Goal: Task Accomplishment & Management: Manage account settings

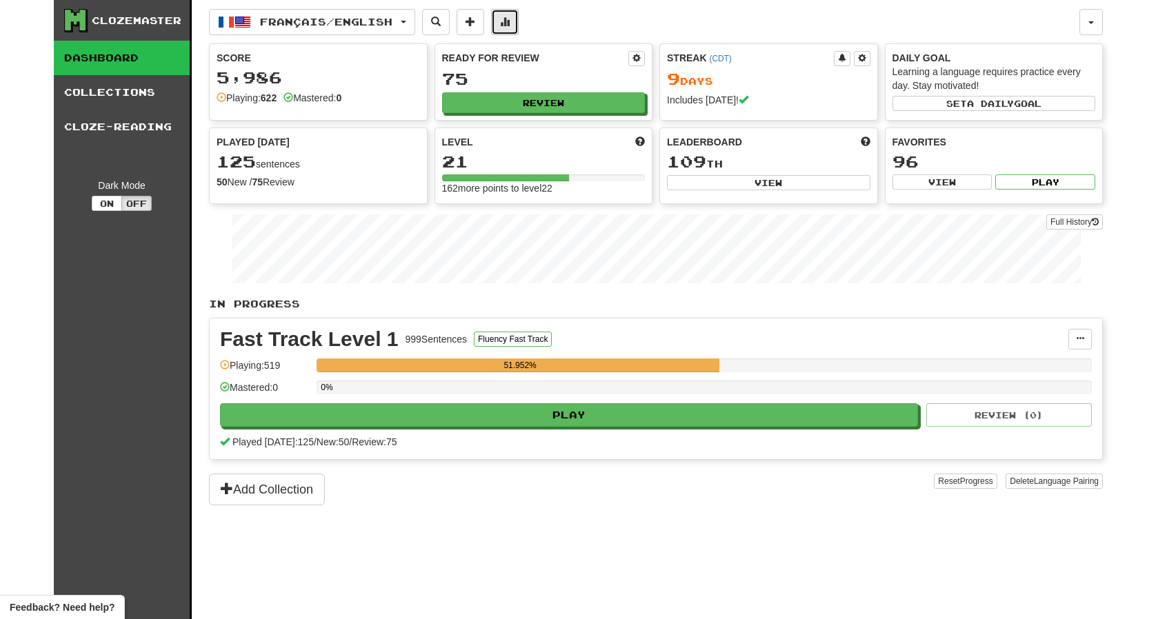
click at [510, 18] on span at bounding box center [505, 22] width 10 height 10
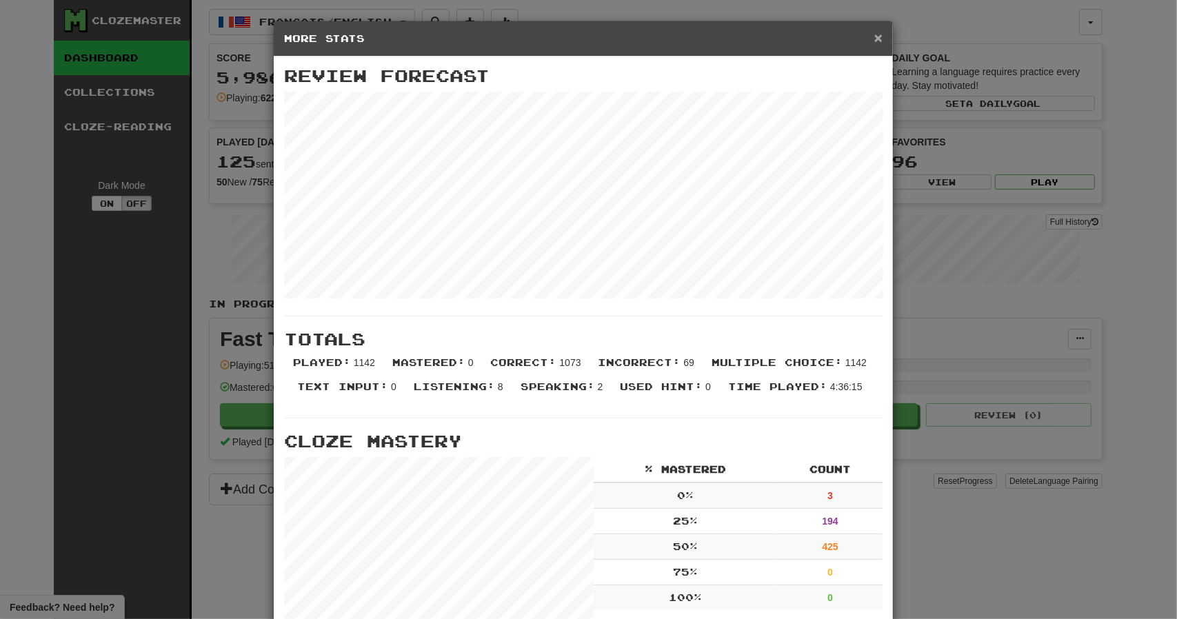
click at [874, 38] on span "×" at bounding box center [878, 38] width 8 height 16
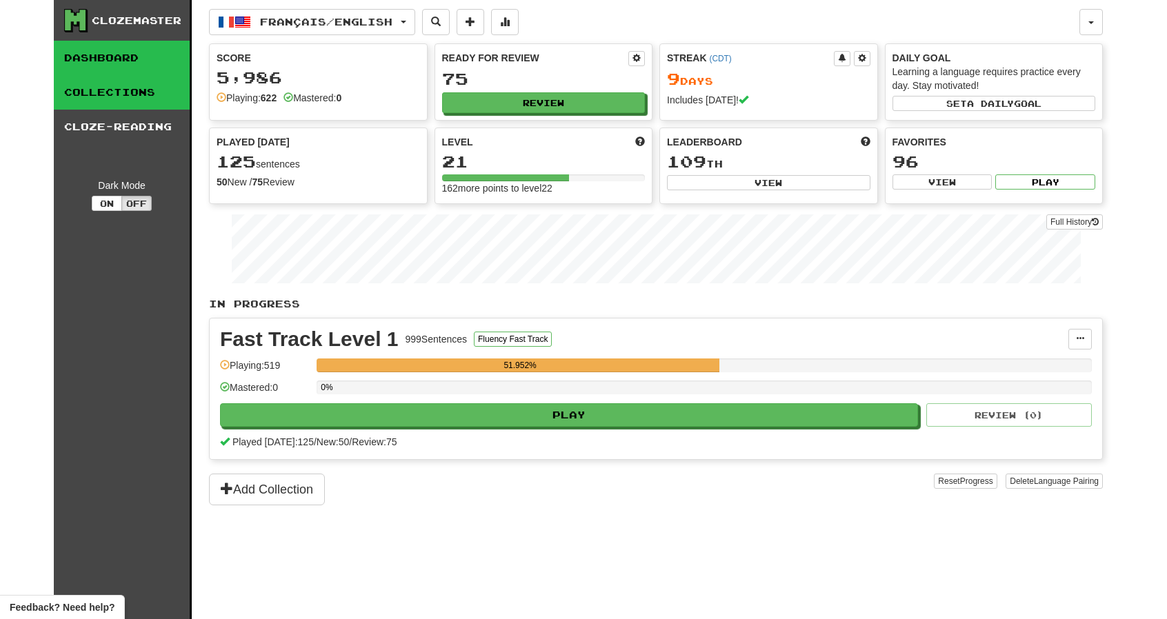
click at [137, 93] on link "Collections" at bounding box center [122, 92] width 136 height 34
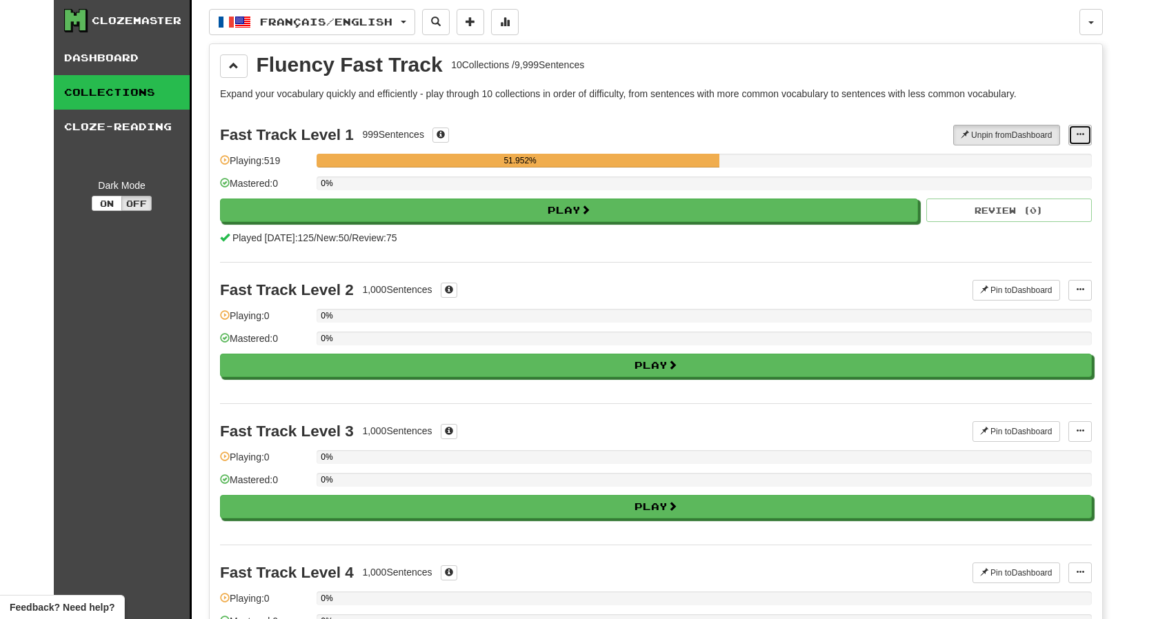
click at [1079, 134] on span at bounding box center [1080, 134] width 8 height 8
click at [869, 117] on div "Fast Track Level 1 999 Sentences Unpin from Dashboard Unpin from Dashboard Mana…" at bounding box center [655, 185] width 871 height 154
click at [440, 130] on span at bounding box center [440, 134] width 8 height 8
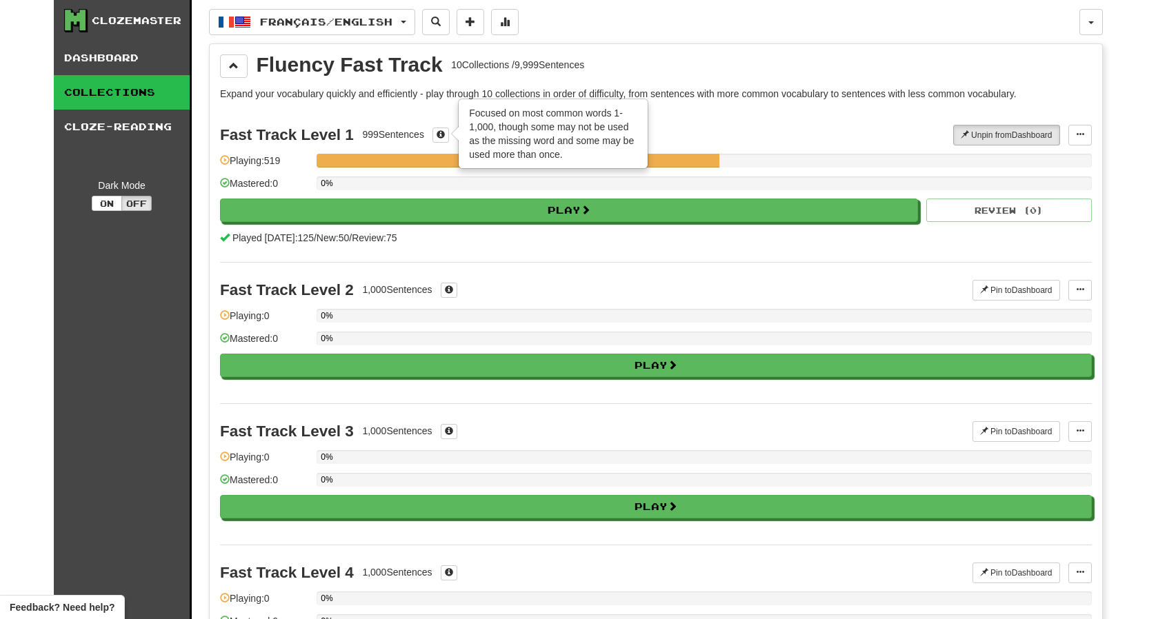
click at [723, 128] on div "Fast Track Level 1 999 Sentences × Focused on most common words 1-1,000, though…" at bounding box center [586, 135] width 733 height 21
click at [136, 90] on link "Collections" at bounding box center [122, 92] width 136 height 34
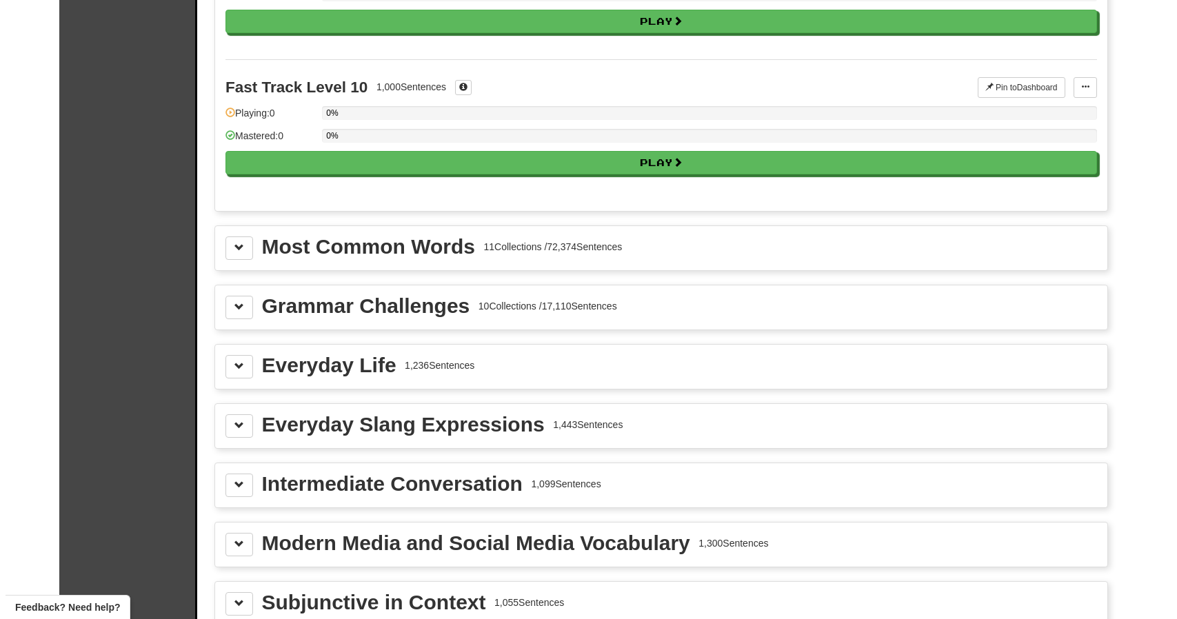
scroll to position [1336, 0]
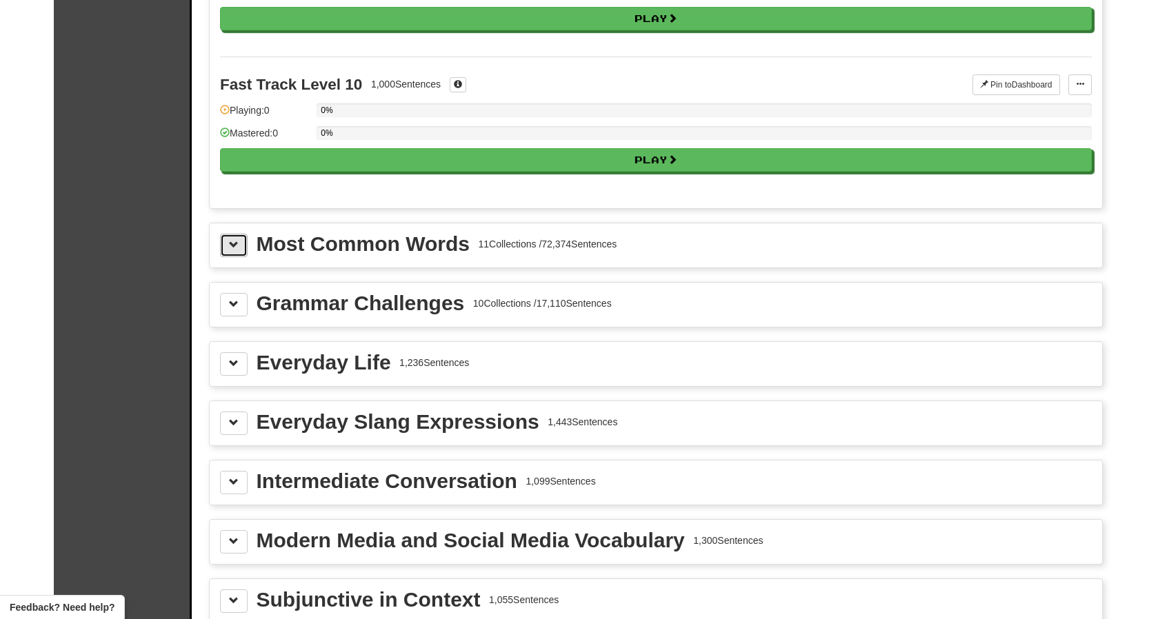
click at [235, 240] on span at bounding box center [234, 245] width 10 height 10
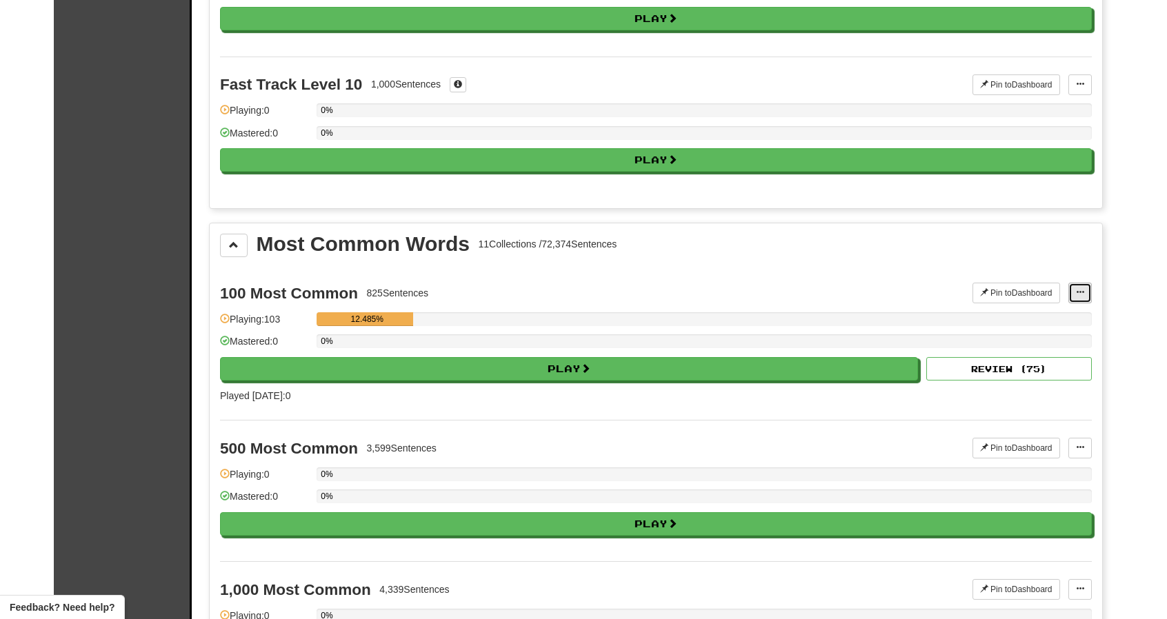
click at [1078, 288] on span at bounding box center [1080, 292] width 8 height 8
click at [1049, 312] on span "Manage Sentences" at bounding box center [1034, 317] width 83 height 11
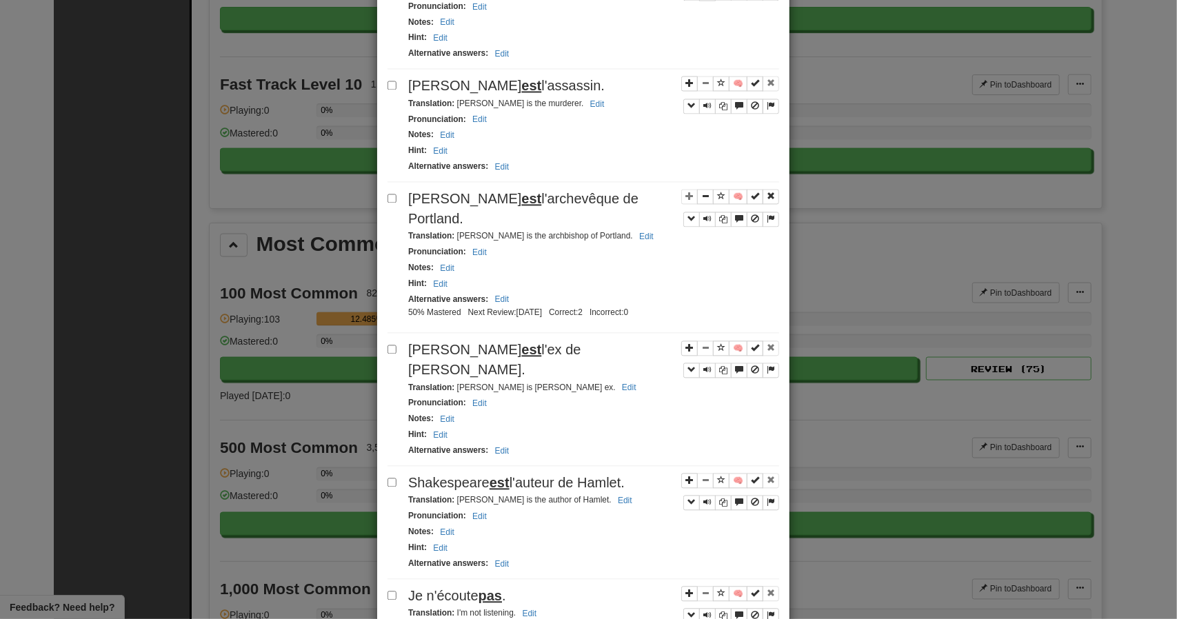
scroll to position [2010, 0]
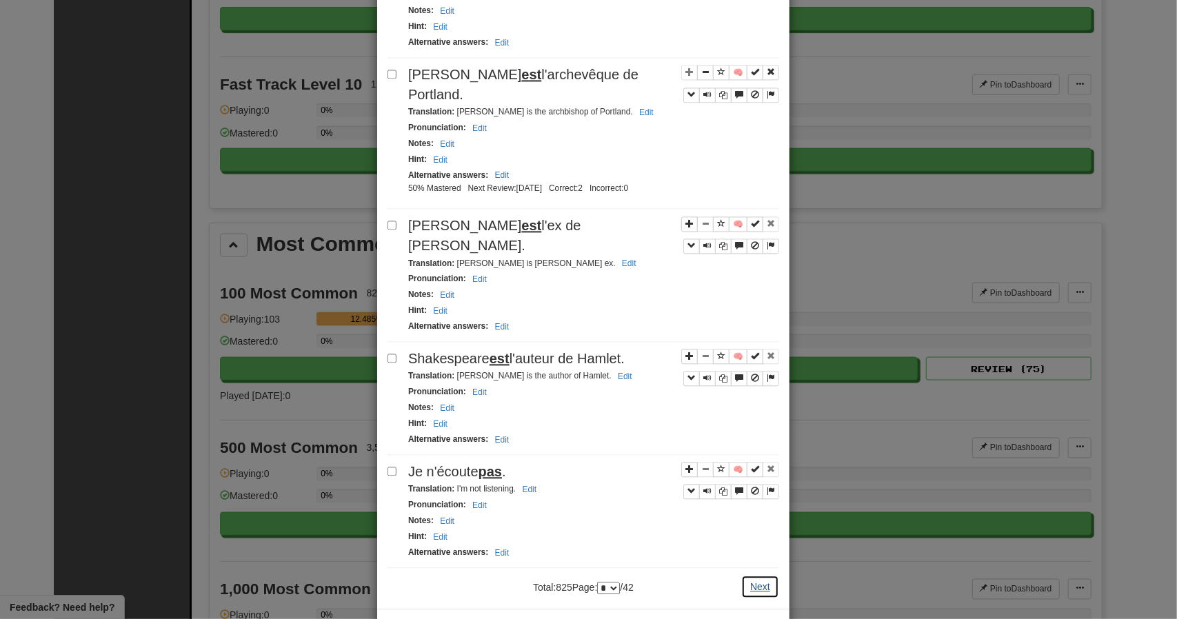
click at [758, 575] on button "Next" at bounding box center [760, 586] width 38 height 23
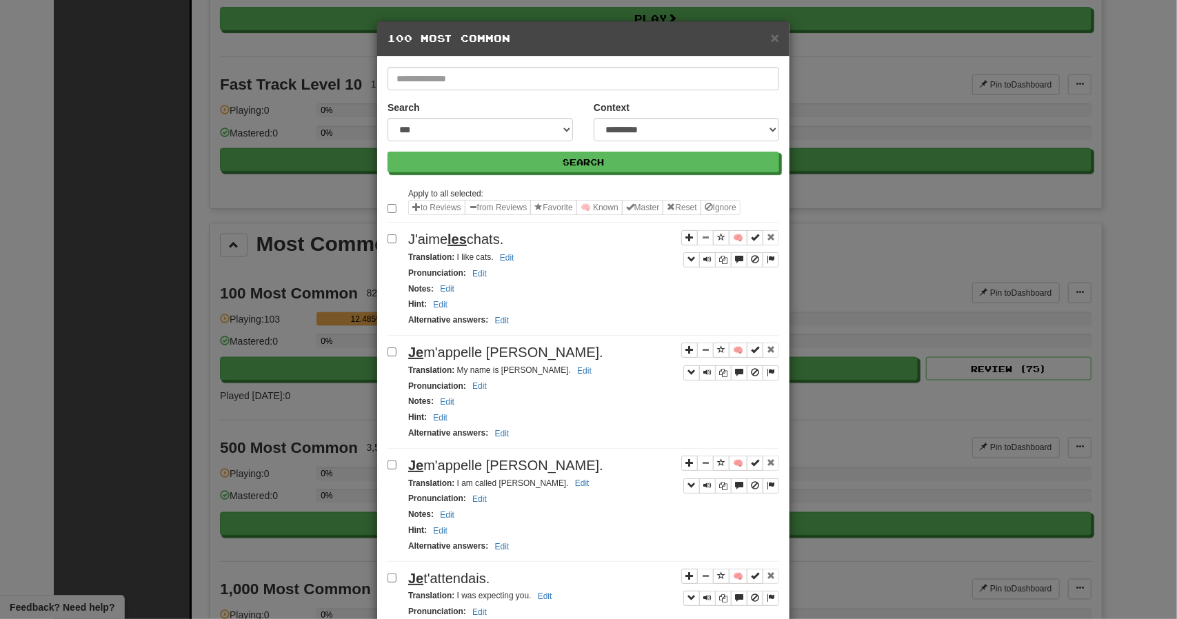
select select "*"
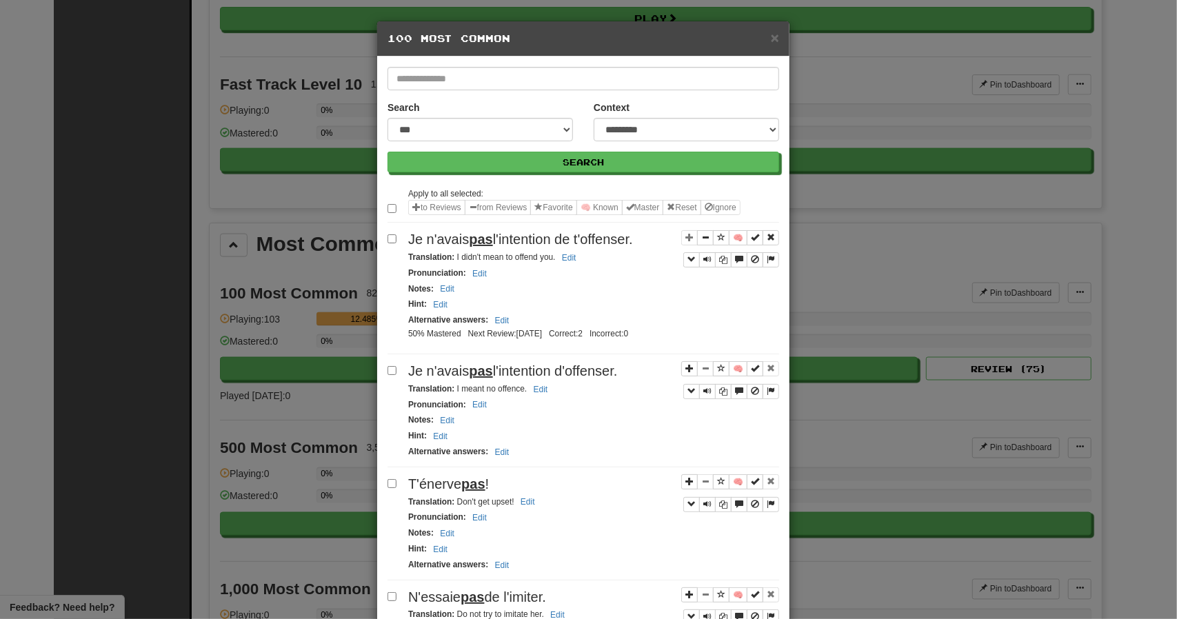
click at [758, 525] on div "Notes : Edit" at bounding box center [593, 533] width 371 height 16
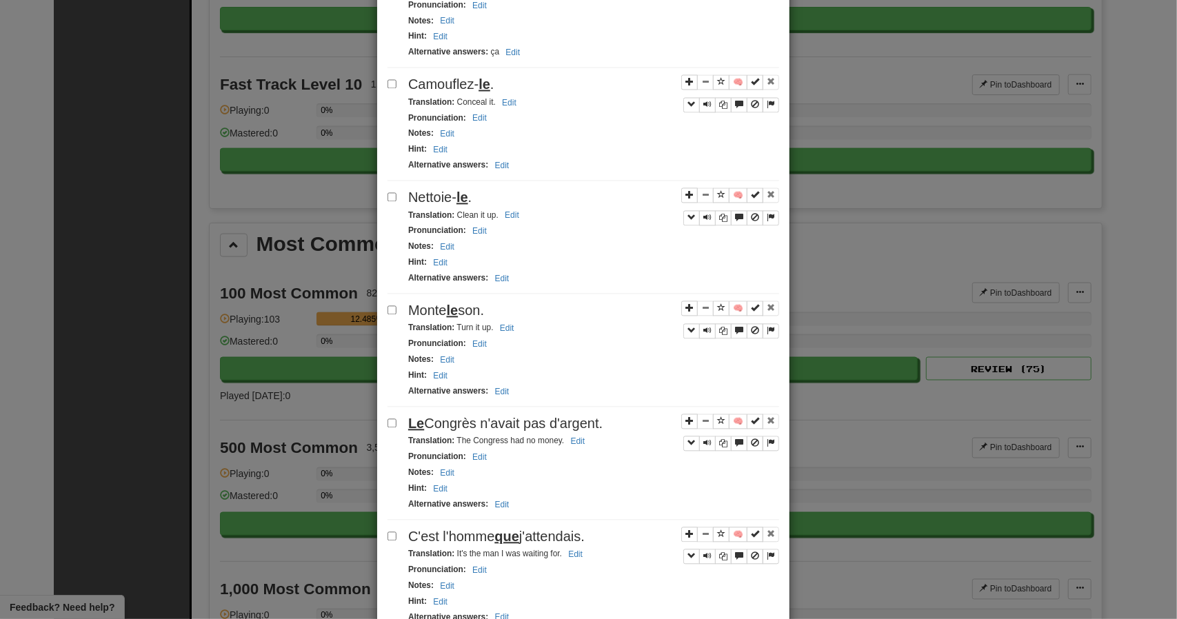
scroll to position [1971, 0]
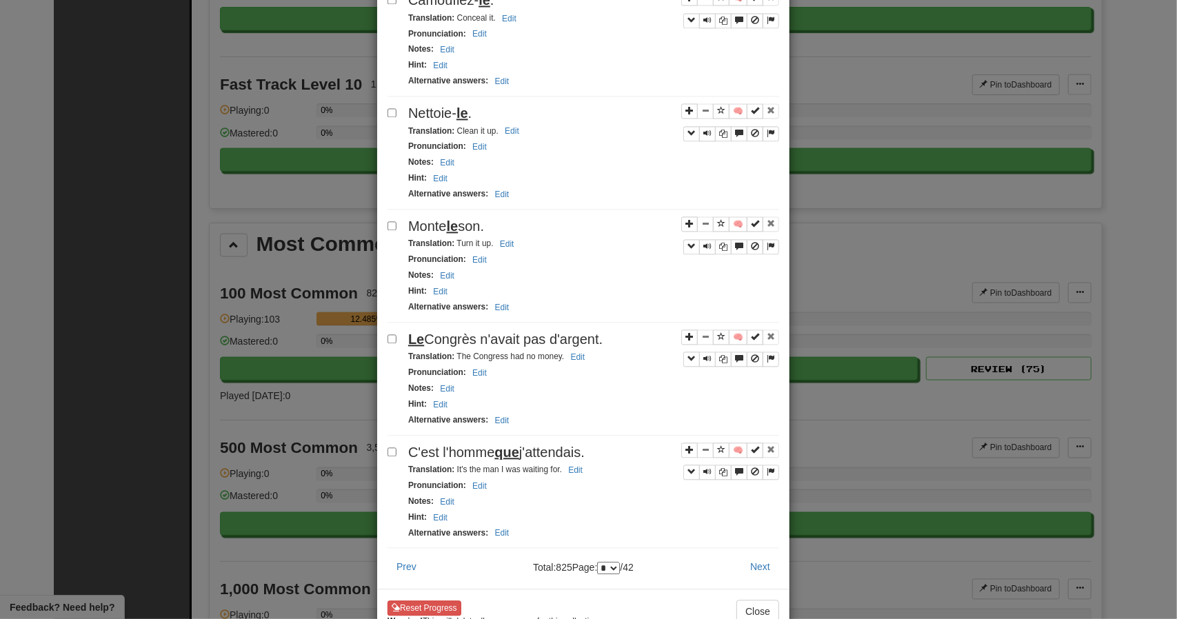
click at [668, 589] on div "Reset Progress Warning! This will delete all your progress for this collection.…" at bounding box center [583, 613] width 412 height 48
click at [758, 555] on button "Next" at bounding box center [760, 566] width 38 height 23
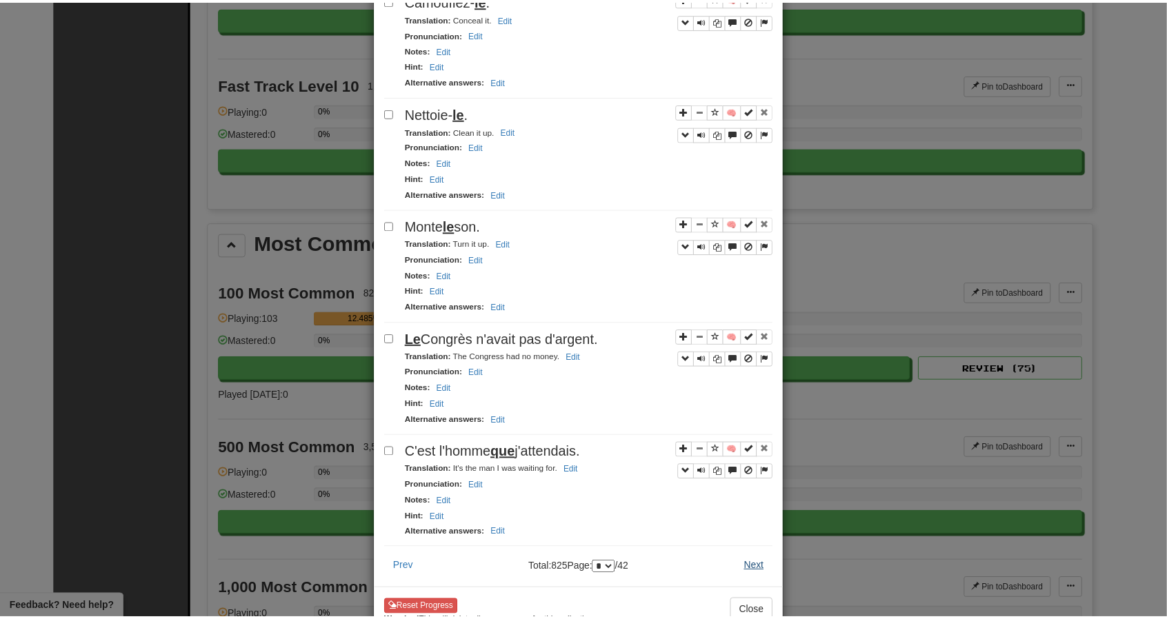
scroll to position [0, 0]
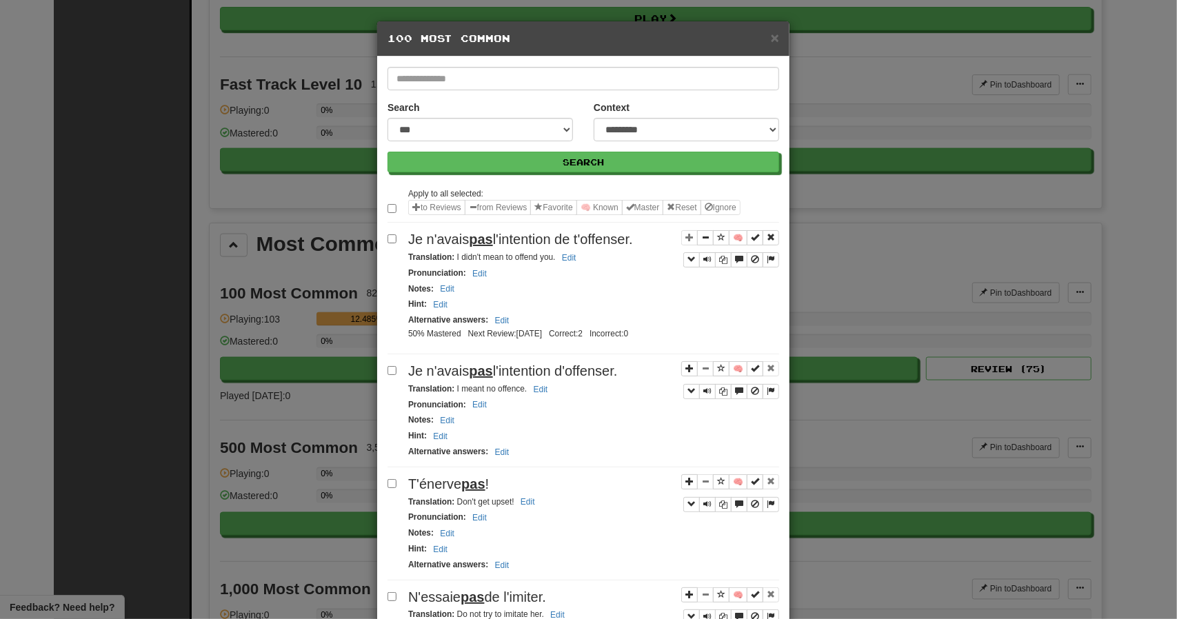
click at [758, 515] on div "**********" at bounding box center [588, 309] width 1177 height 619
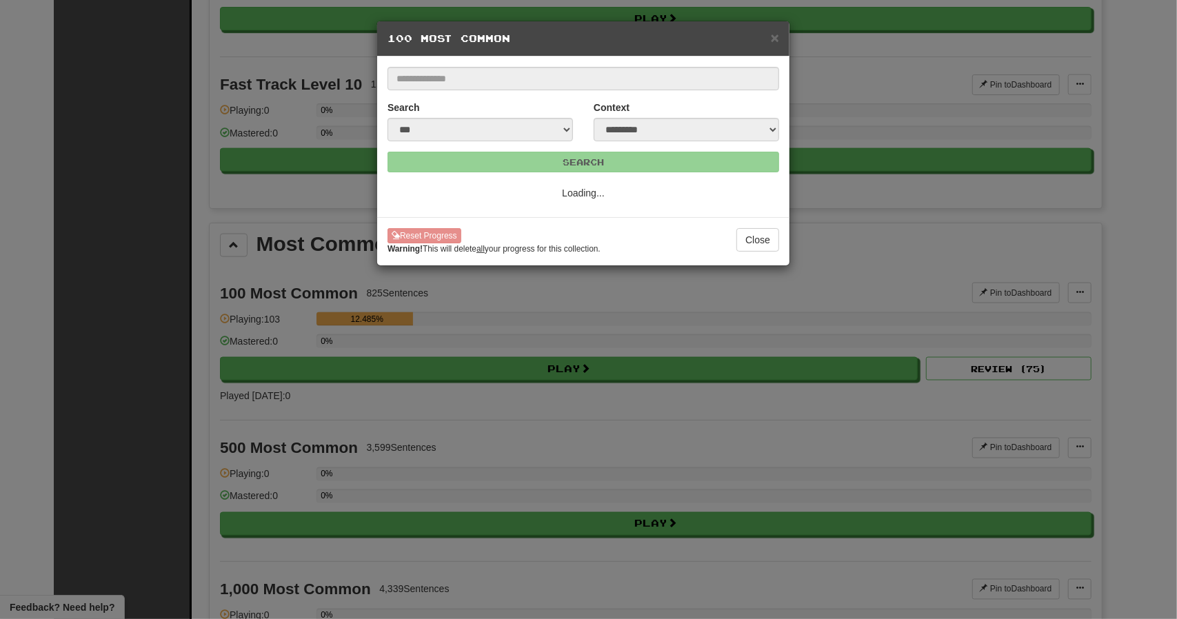
select select "*"
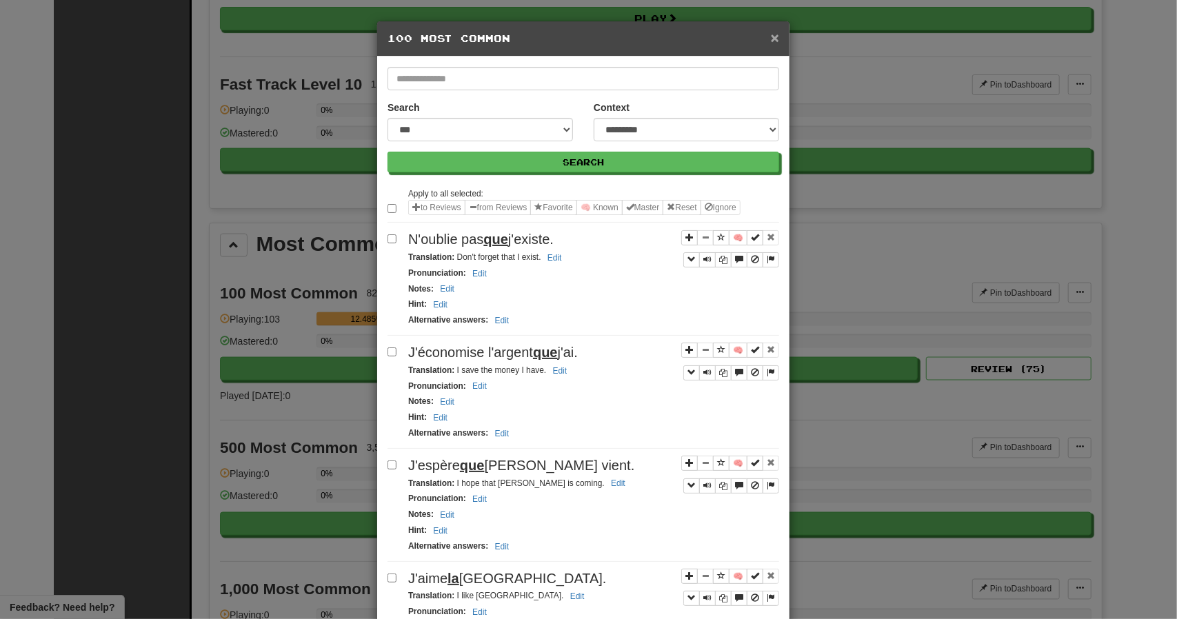
click at [772, 37] on span "×" at bounding box center [775, 38] width 8 height 16
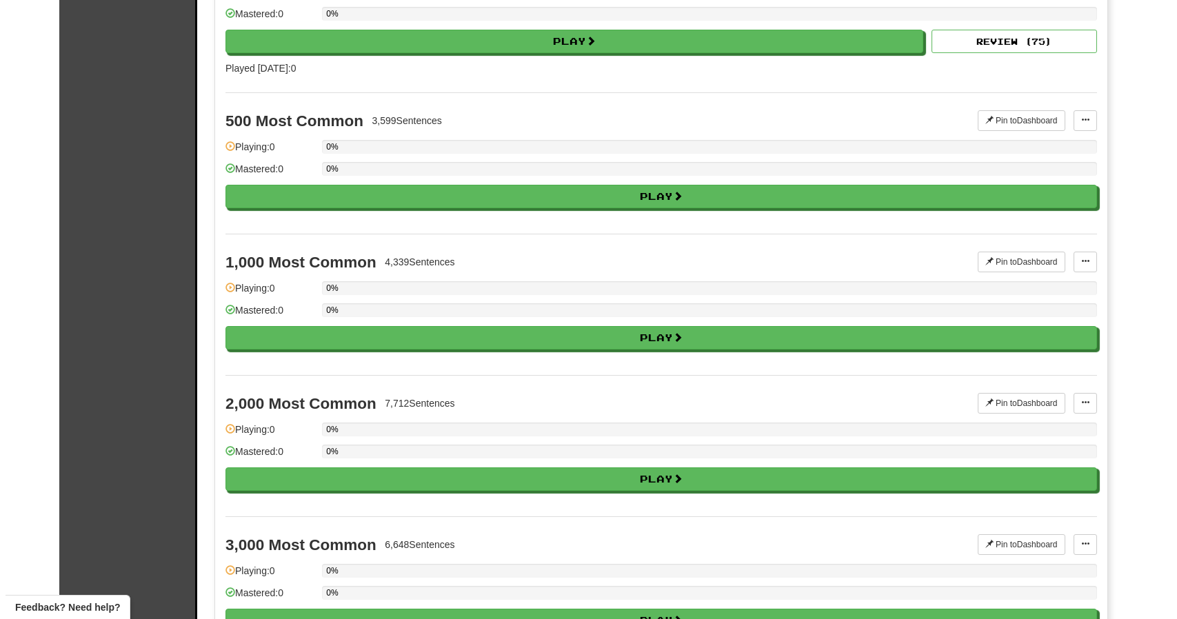
scroll to position [1664, 0]
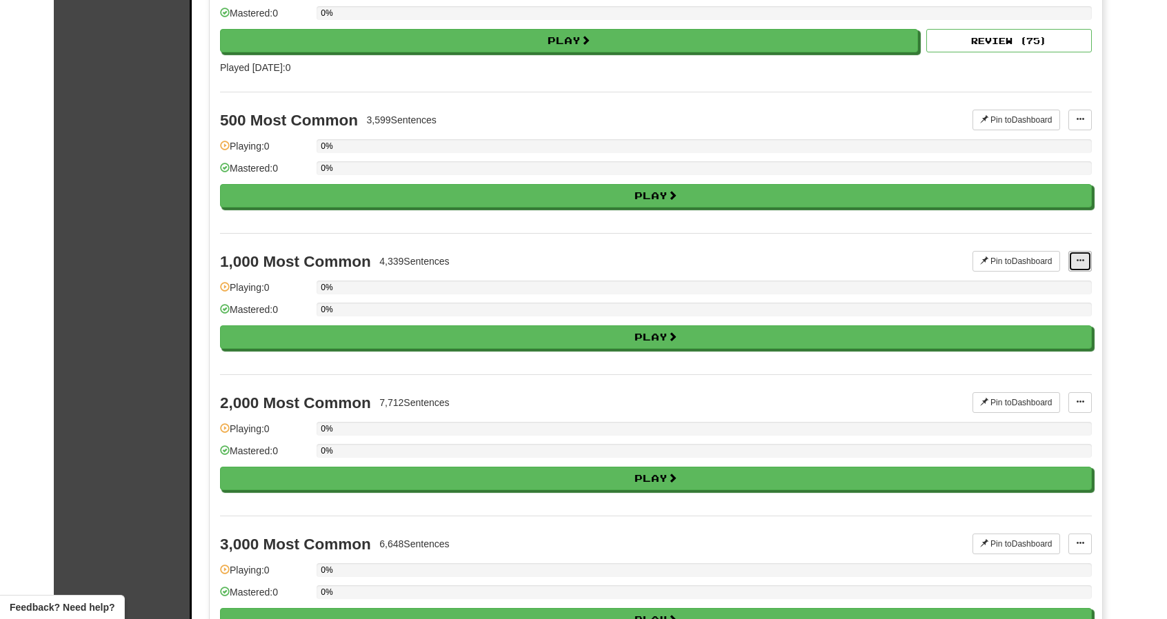
click at [1080, 256] on span at bounding box center [1080, 260] width 8 height 8
click at [1058, 281] on span "Manage Sentences" at bounding box center [1034, 286] width 83 height 11
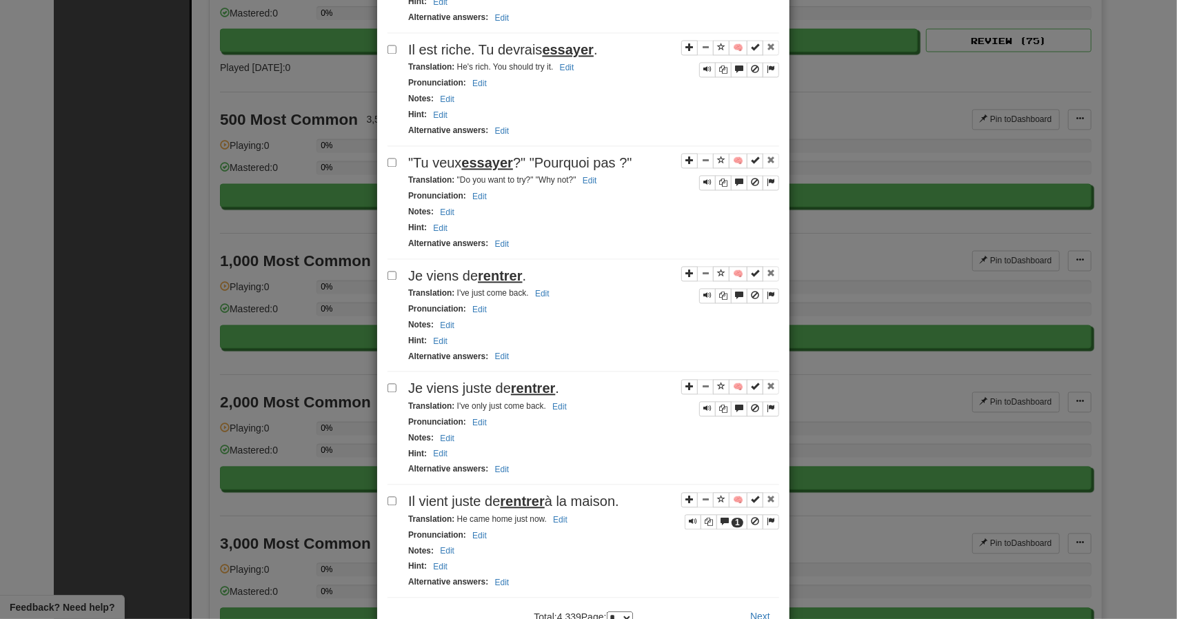
scroll to position [1993, 0]
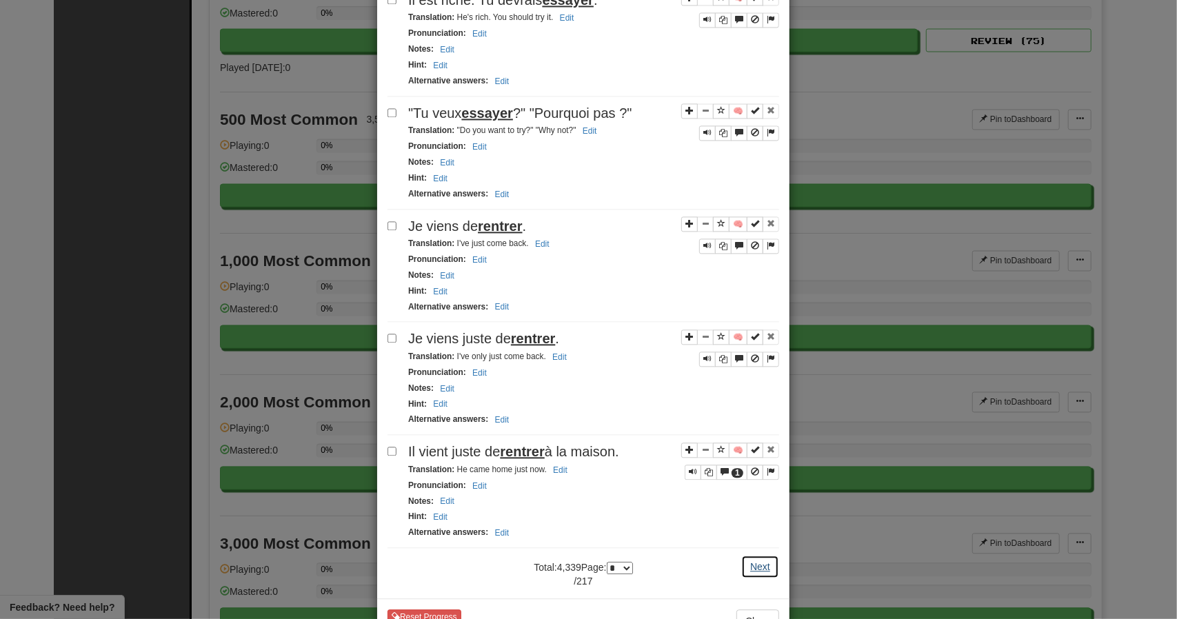
click at [753, 555] on button "Next" at bounding box center [760, 566] width 38 height 23
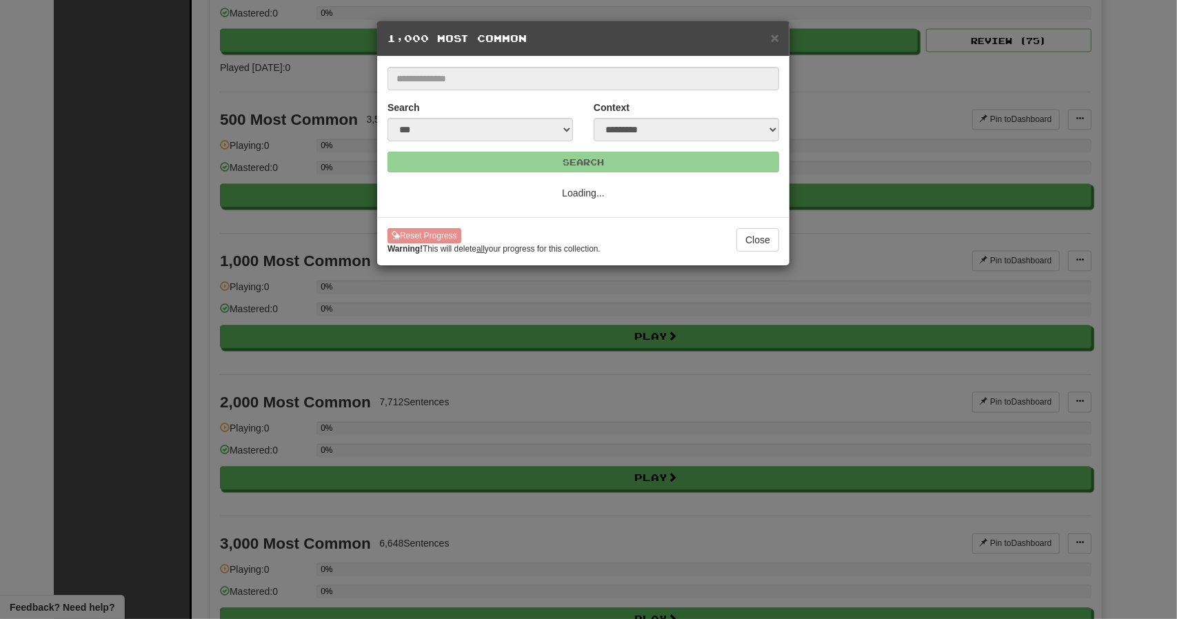
scroll to position [0, 0]
select select "*"
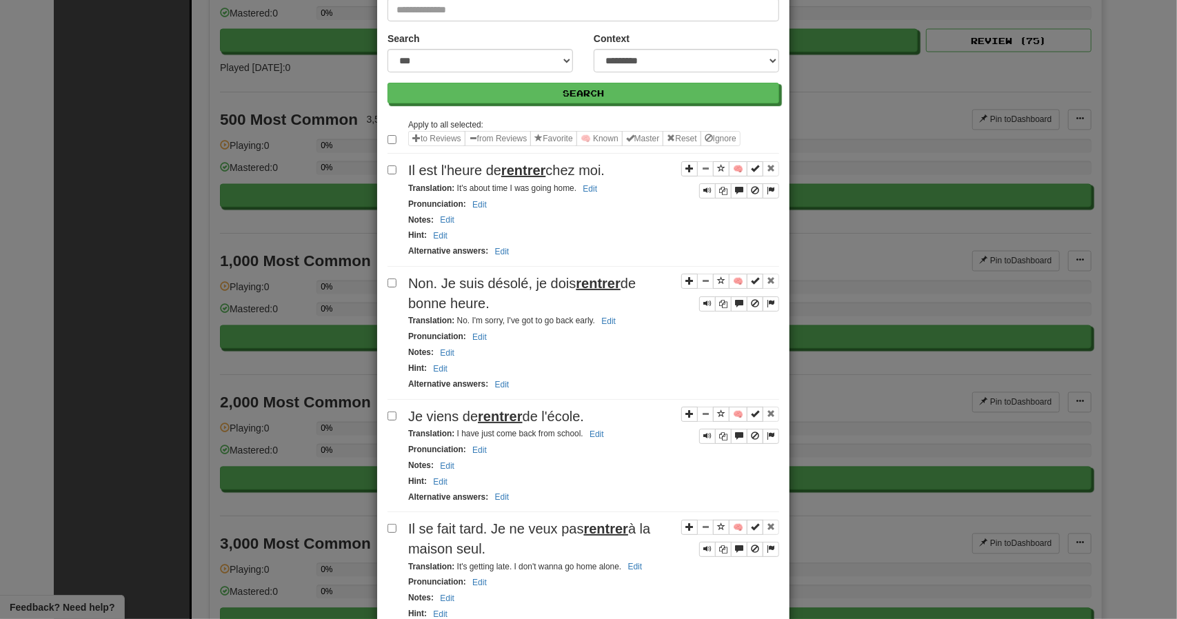
scroll to position [83, 0]
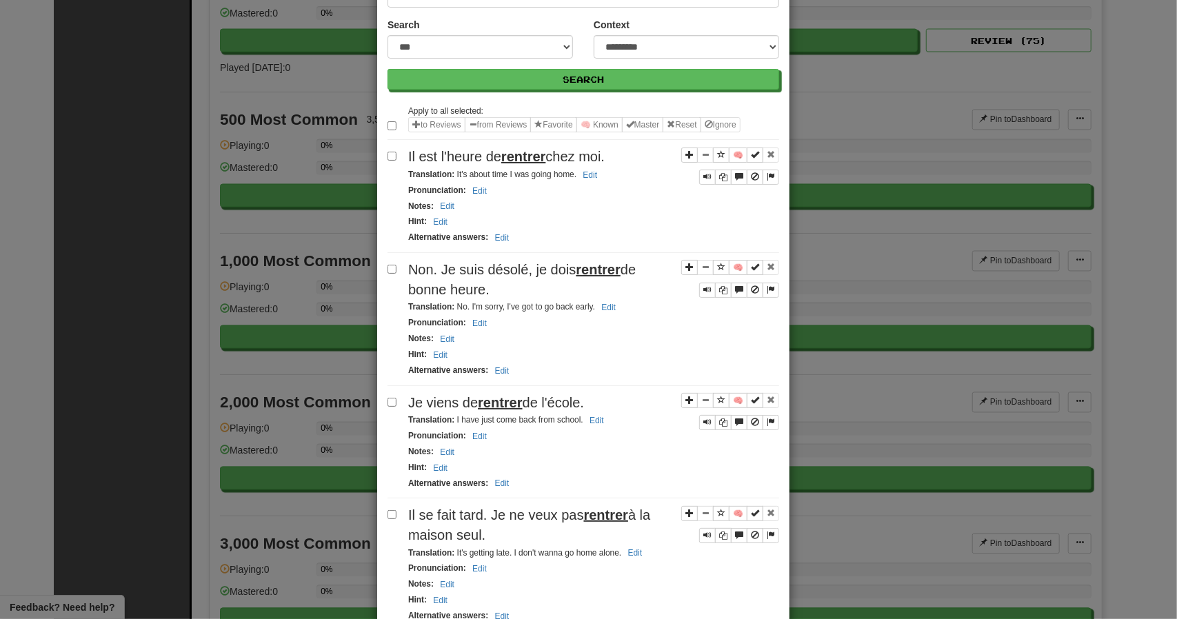
click at [619, 476] on div "Alternative answers : Edit" at bounding box center [593, 484] width 371 height 16
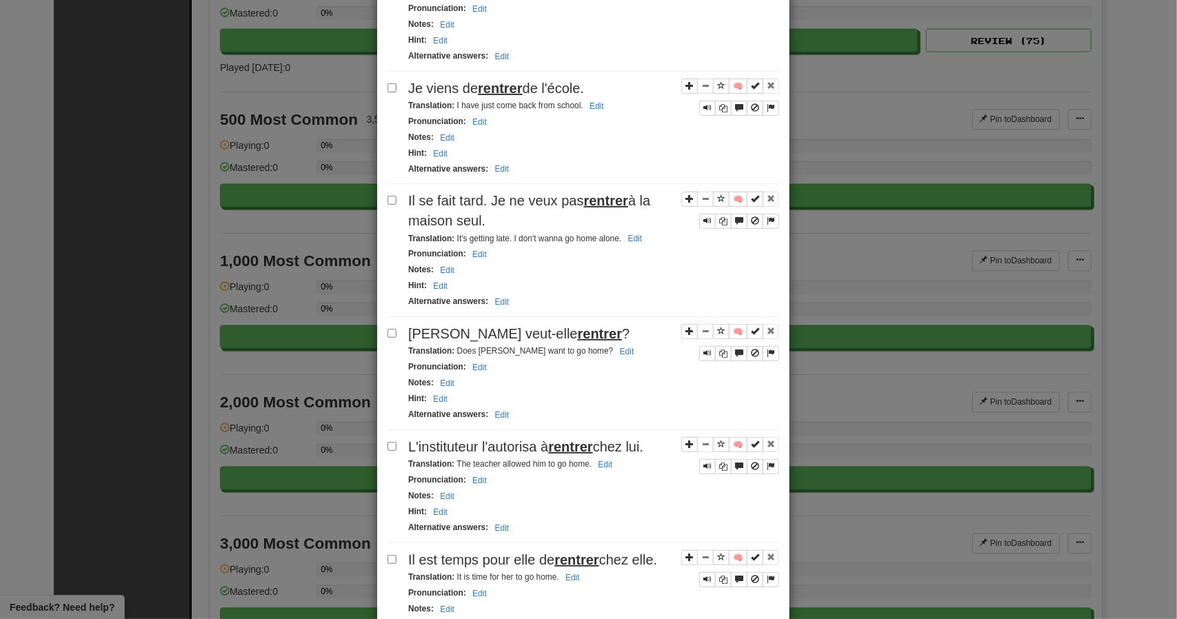
scroll to position [398, 0]
click at [619, 472] on div "Pronunciation : Edit" at bounding box center [593, 480] width 371 height 16
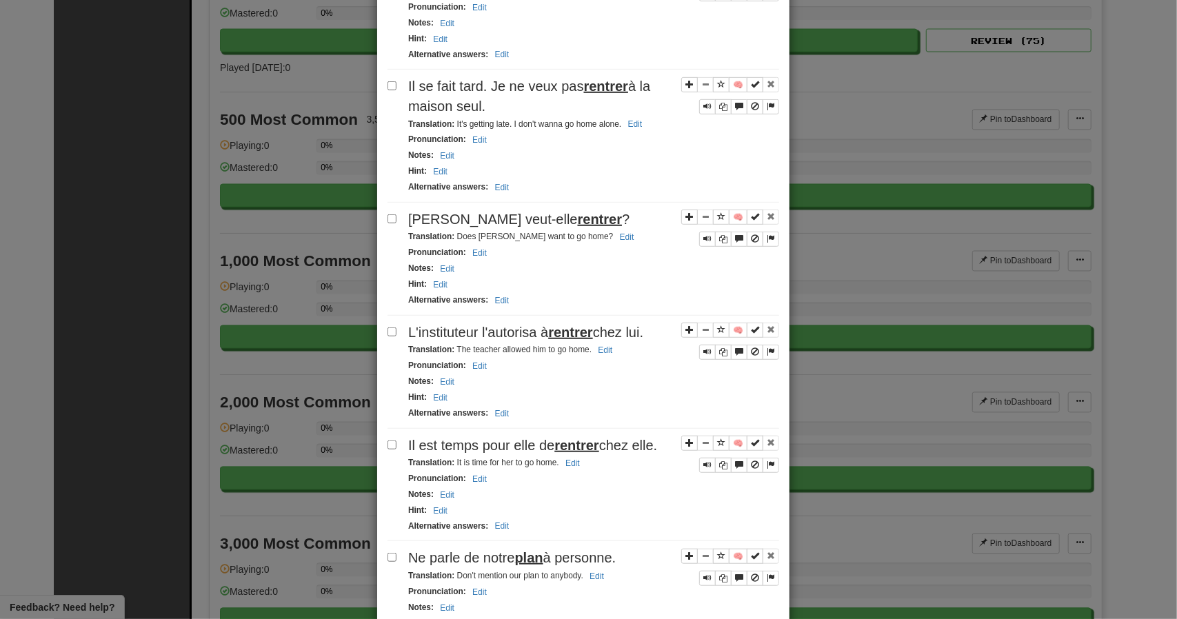
scroll to position [514, 0]
